Goal: Task Accomplishment & Management: Use online tool/utility

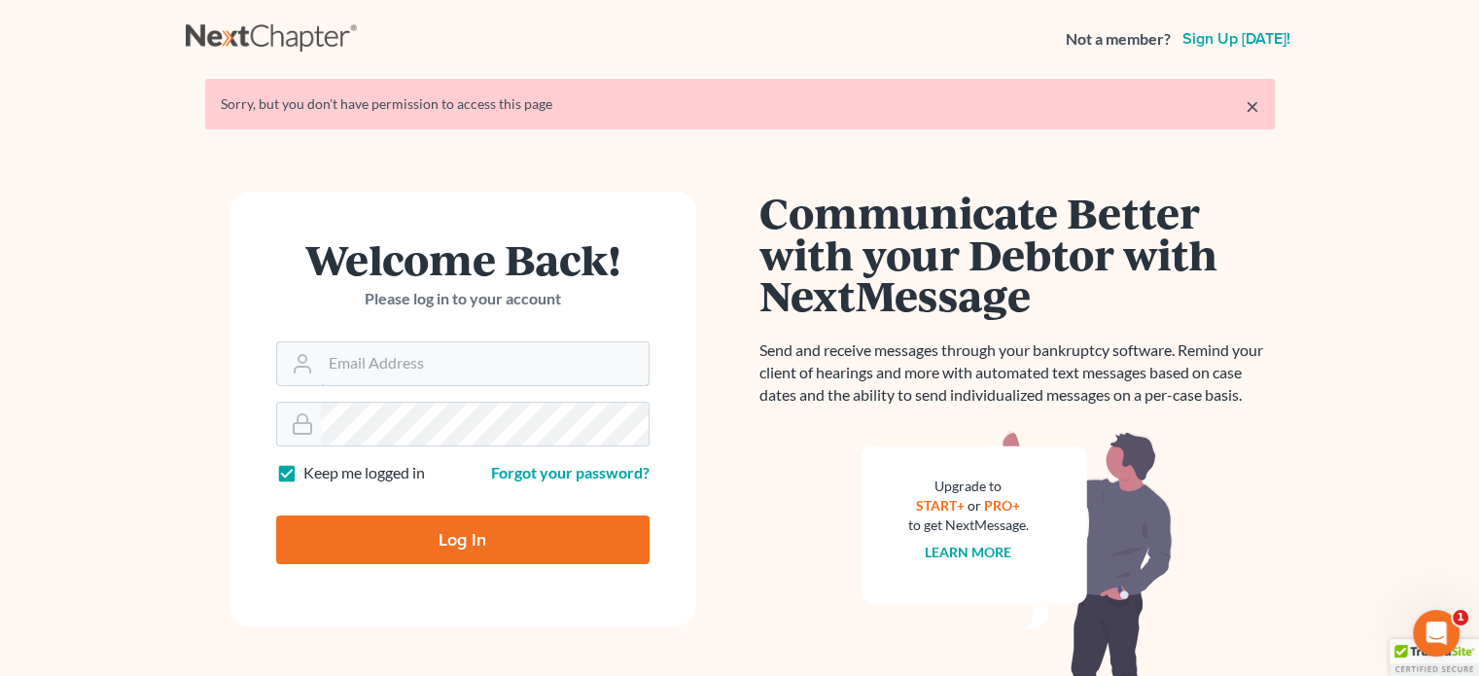
type input "[PERSON_NAME][EMAIL_ADDRESS][DOMAIN_NAME]"
click at [447, 537] on input "Log In" at bounding box center [462, 539] width 373 height 49
type input "Thinking..."
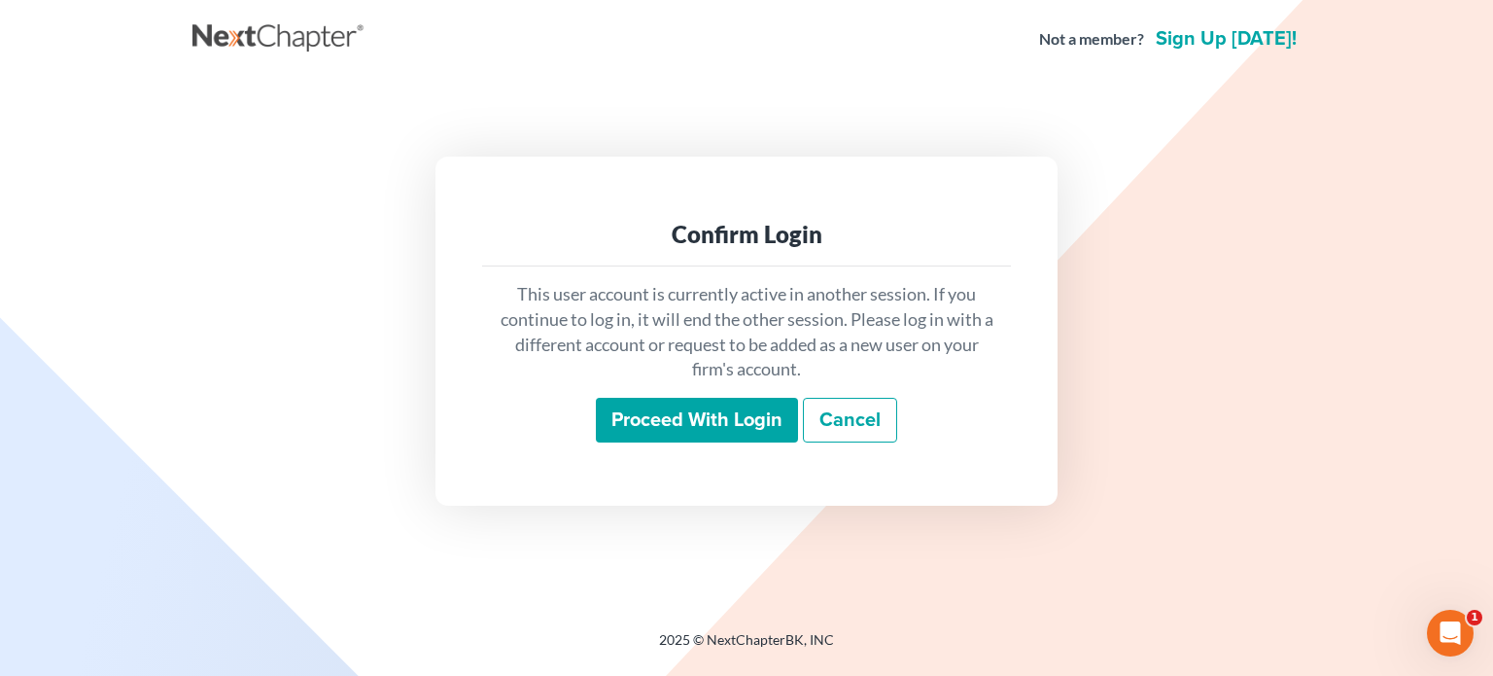
click at [727, 429] on input "Proceed with login" at bounding box center [697, 420] width 202 height 45
